Goal: Find specific page/section: Find specific page/section

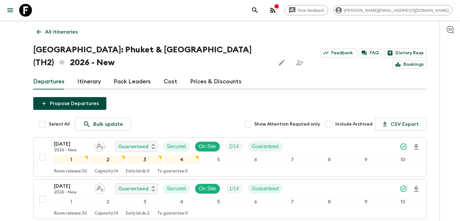
click at [277, 12] on icon "button" at bounding box center [273, 10] width 8 height 8
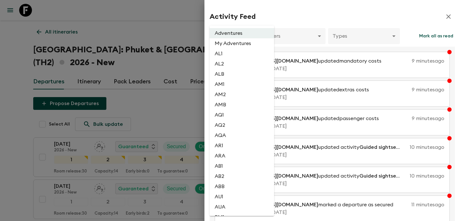
click at [234, 66] on li "AL2" at bounding box center [242, 64] width 65 height 10
type input "1dc193f9-0573-4adc-88c1-df0a38d97670"
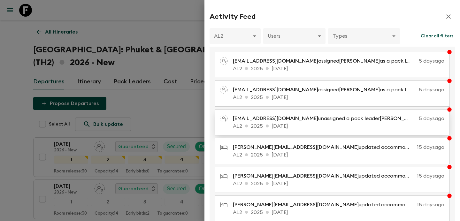
scroll to position [131, 0]
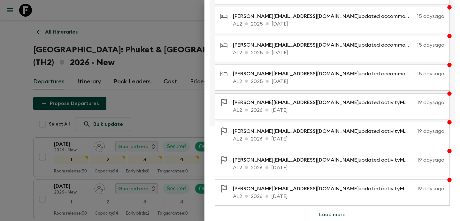
click at [177, 118] on div at bounding box center [230, 110] width 460 height 221
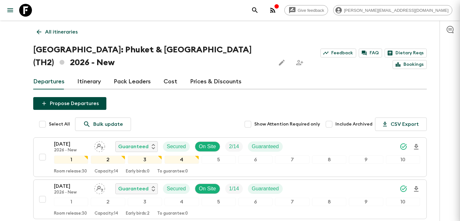
scroll to position [0, 0]
click at [45, 30] on p "All itineraries" at bounding box center [61, 32] width 33 height 8
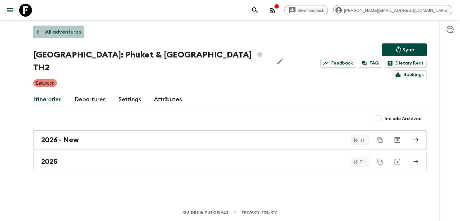
click at [45, 30] on p "All adventures" at bounding box center [63, 32] width 36 height 8
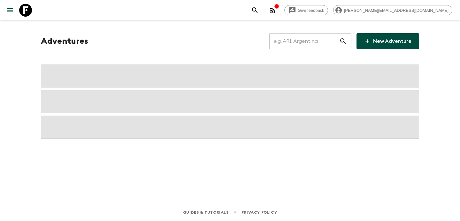
click at [305, 43] on input "text" at bounding box center [305, 41] width 70 height 18
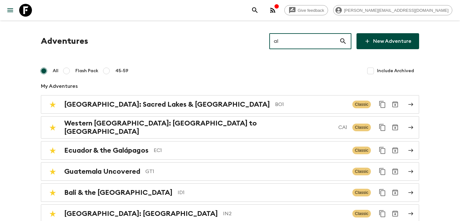
type input "al2"
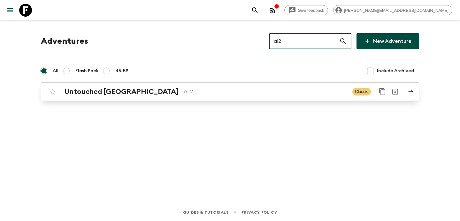
click at [260, 89] on p "AL2" at bounding box center [266, 92] width 164 height 8
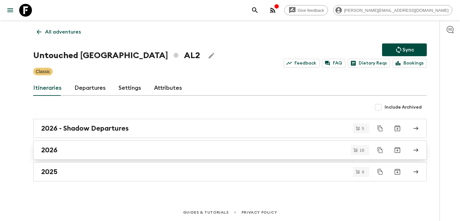
click at [225, 157] on link "2026" at bounding box center [230, 150] width 394 height 19
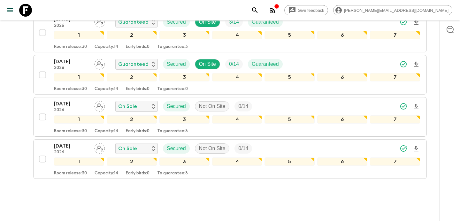
scroll to position [719, 0]
